Goal: Transaction & Acquisition: Purchase product/service

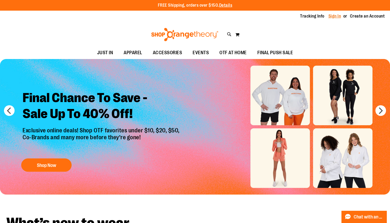
click at [336, 15] on link "Sign In" at bounding box center [335, 16] width 13 height 6
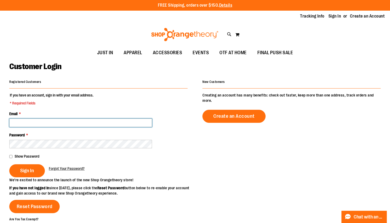
type input "**********"
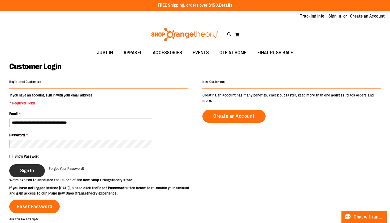
click at [31, 173] on button "Sign In" at bounding box center [27, 170] width 36 height 13
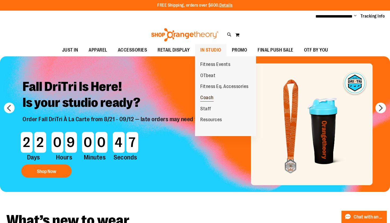
click at [208, 97] on span "Coach" at bounding box center [206, 98] width 13 height 7
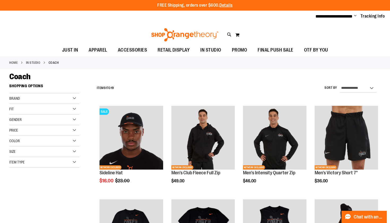
click at [75, 161] on div "Item Type" at bounding box center [44, 162] width 70 height 11
click at [157, 89] on div "**********" at bounding box center [237, 88] width 287 height 14
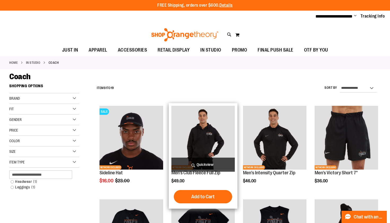
click at [203, 127] on img "product" at bounding box center [202, 137] width 63 height 63
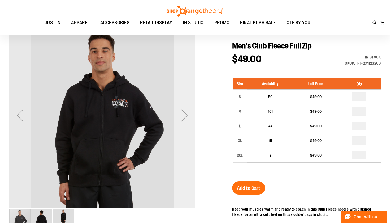
scroll to position [53, 0]
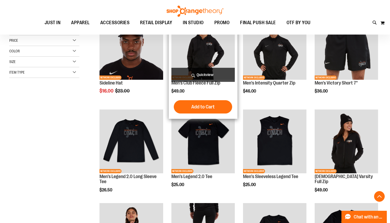
scroll to position [90, 0]
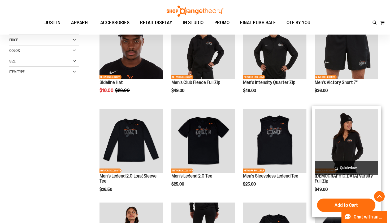
click at [353, 141] on img "product" at bounding box center [346, 140] width 63 height 63
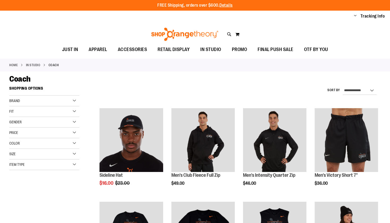
scroll to position [90, 0]
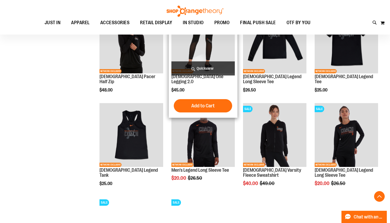
scroll to position [227, 0]
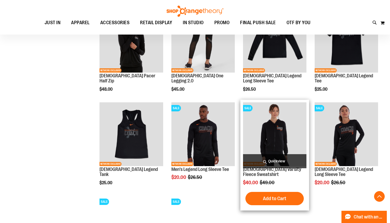
click at [280, 145] on img "product" at bounding box center [274, 133] width 63 height 63
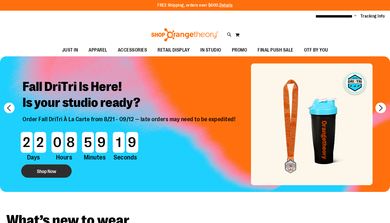
click at [61, 170] on button "Shop Now" at bounding box center [46, 170] width 50 height 13
